Goal: Transaction & Acquisition: Book appointment/travel/reservation

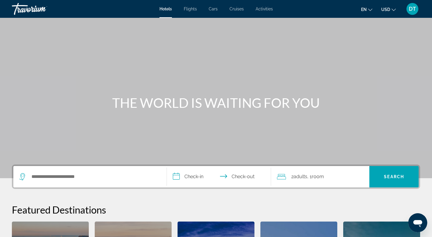
click at [370, 9] on icon "Change language" at bounding box center [370, 10] width 4 height 4
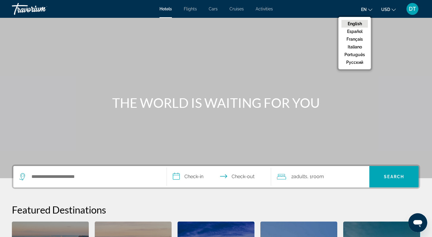
click at [371, 9] on icon "Change language" at bounding box center [370, 10] width 4 height 4
